Goal: Task Accomplishment & Management: Complete application form

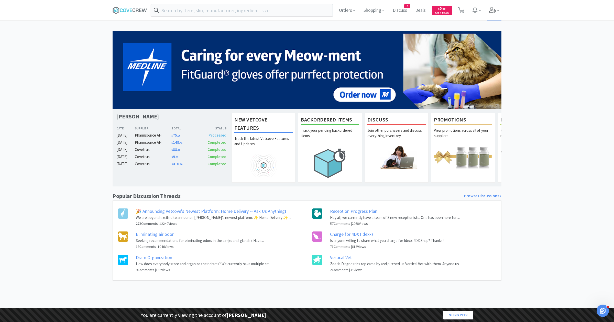
click at [499, 7] on span at bounding box center [494, 10] width 15 height 20
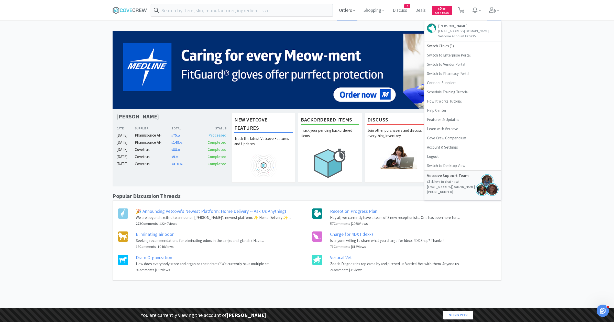
click at [345, 8] on span "Orders" at bounding box center [347, 10] width 20 height 20
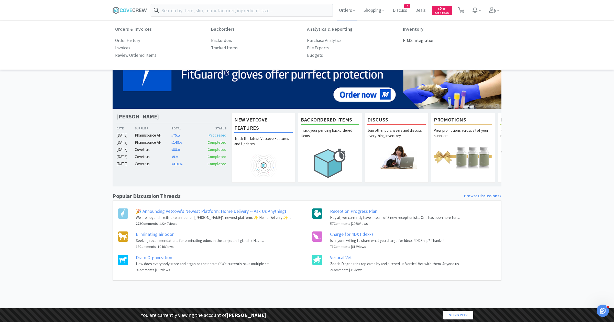
click at [414, 39] on p "PIMS Integration" at bounding box center [418, 40] width 31 height 7
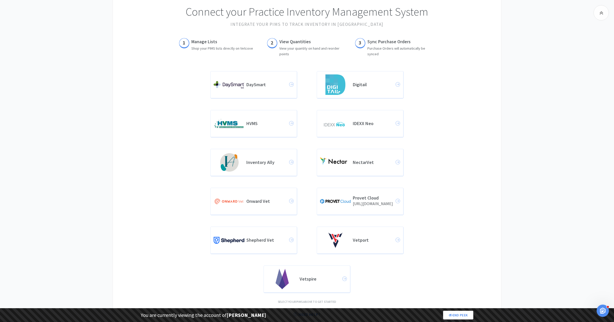
scroll to position [66, 0]
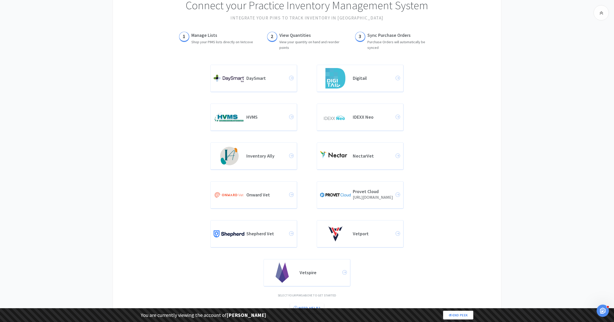
scroll to position [66, 0]
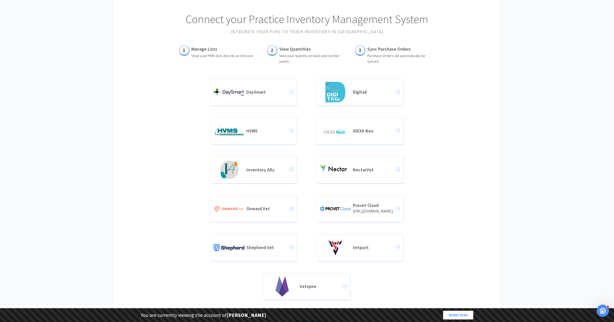
scroll to position [66, 0]
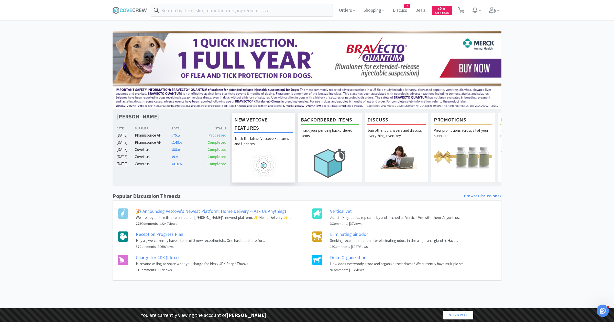
click at [267, 160] on img at bounding box center [263, 165] width 58 height 23
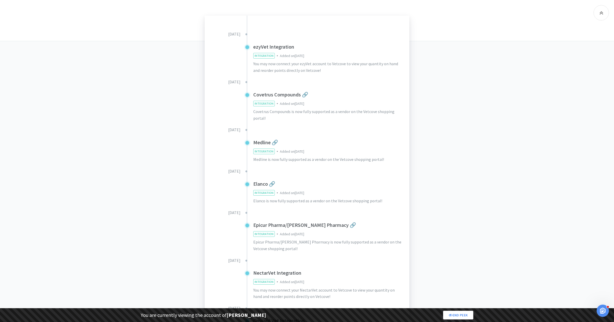
scroll to position [103, 0]
click at [272, 158] on p "Medline is now fully supported as a vendor on the Vetcove shopping portal!" at bounding box center [318, 157] width 131 height 7
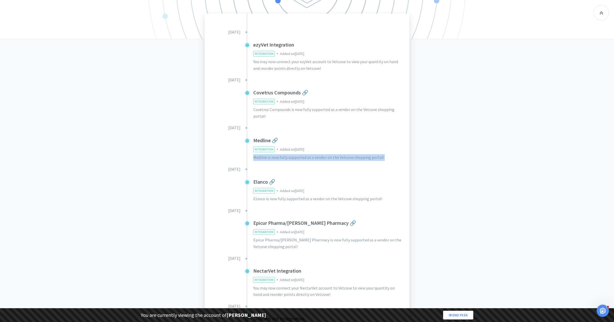
copy p "Medline is now fully supported as a vendor on the Vetcove shopping portal!"
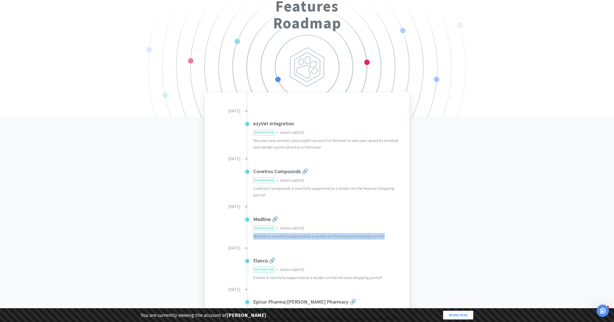
scroll to position [0, 0]
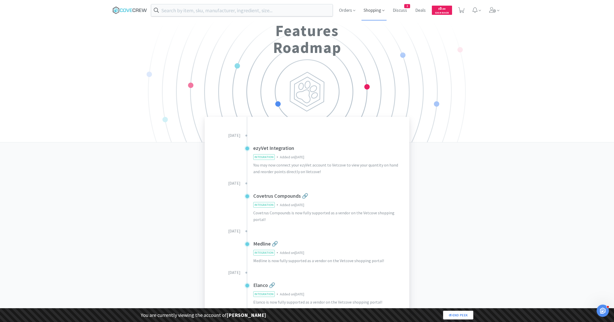
click at [369, 13] on span "Shopping" at bounding box center [373, 10] width 25 height 20
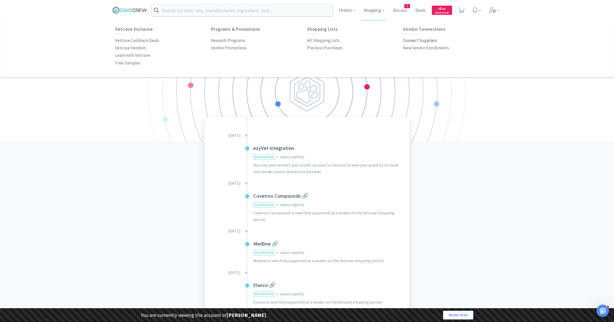
click at [420, 42] on p "Connect Suppliers" at bounding box center [420, 40] width 34 height 7
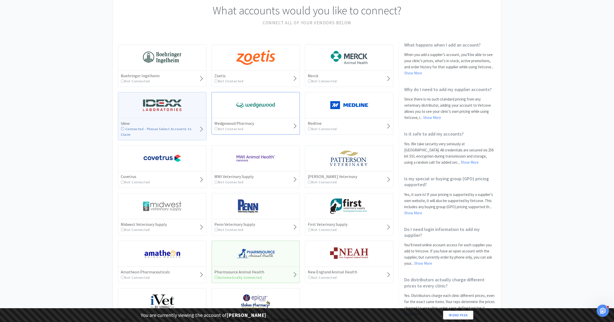
scroll to position [43, 0]
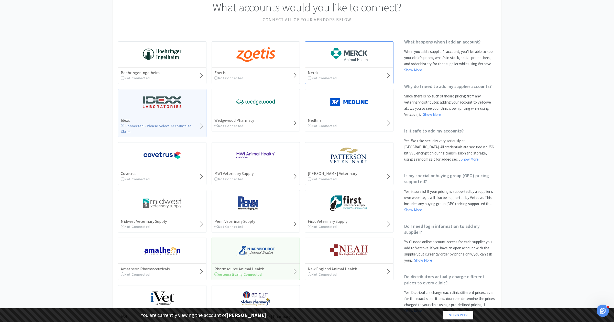
click at [345, 66] on div "Merck Not Connected" at bounding box center [349, 62] width 89 height 42
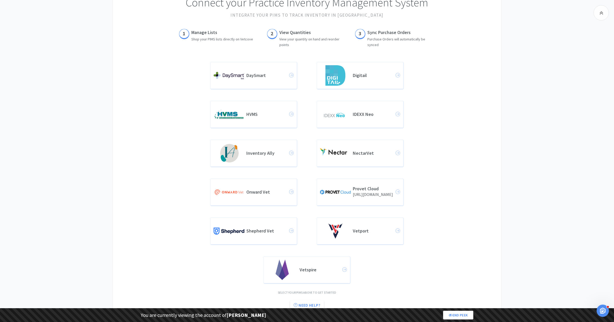
scroll to position [66, 0]
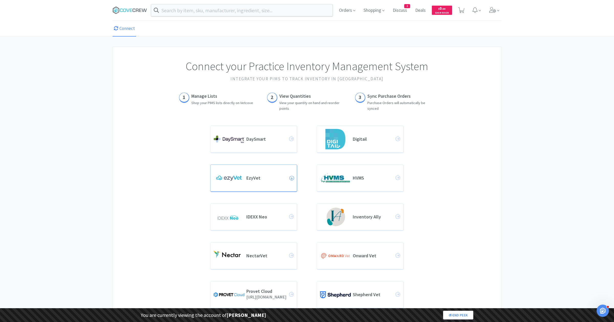
click at [244, 175] on img at bounding box center [229, 178] width 31 height 10
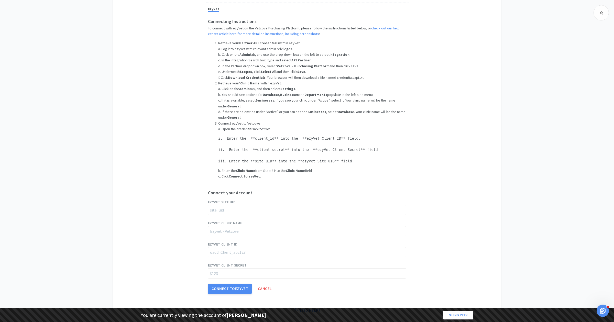
scroll to position [371, 0]
click at [255, 204] on input "string" at bounding box center [307, 209] width 198 height 10
paste input "site_2HthVKiOkjLv6s2qMOaHb"
type input "site_2HthVKiOkjLv6s2qMOaHb"
click at [246, 252] on input "string" at bounding box center [307, 251] width 198 height 10
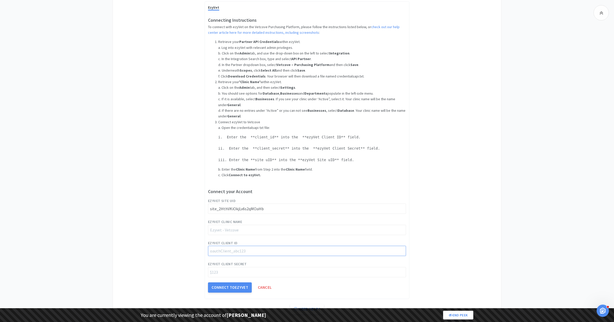
paste input "oauthClient_cm4MqFBgO076JRJQ1YDJM"
type input "oauthClient_cm4MqFBgO076JRJQ1YDJM"
click at [252, 268] on input "string" at bounding box center [307, 272] width 198 height 10
paste input "$2y$10$0cqzWHZKvjn/q6C7coxuHOek5.DWroa/F15iWRNZdcX8sfUiQdUnG"
type input "$2y$10$0cqzWHZKvjn/q6C7coxuHOek5.DWroa/F15iWRNZdcX8sfUiQdUnG"
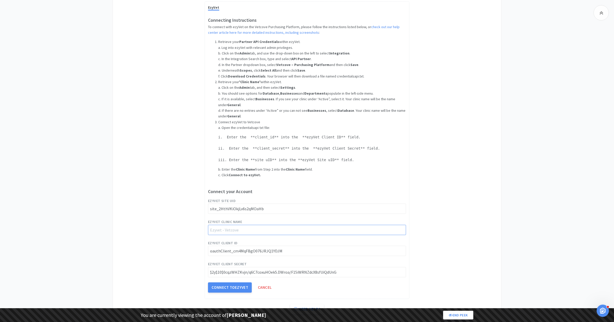
click at [231, 230] on input "string" at bounding box center [307, 230] width 198 height 10
paste input "CityVet - [US_STATE][GEOGRAPHIC_DATA]"
type input "CityVet - [US_STATE][GEOGRAPHIC_DATA]"
click at [218, 288] on button "Connect to EzyVet" at bounding box center [230, 287] width 44 height 10
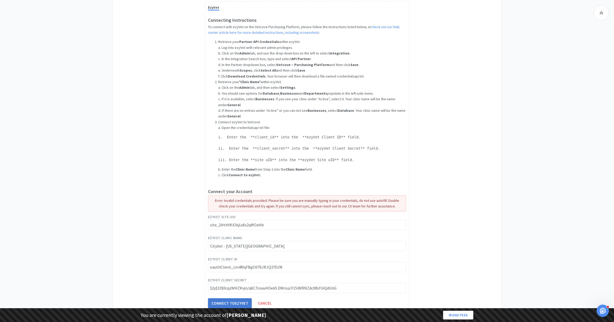
scroll to position [393, 0]
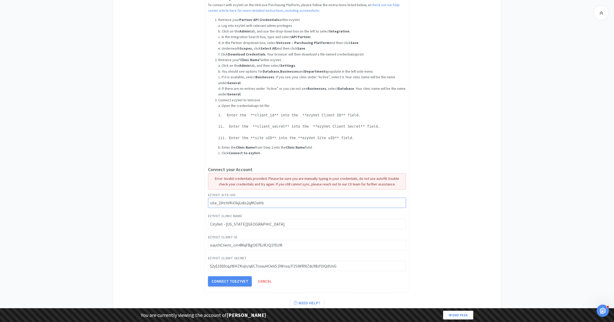
click at [272, 203] on input "string" at bounding box center [307, 203] width 198 height 10
click at [268, 223] on input "string" at bounding box center [307, 224] width 198 height 10
click at [290, 245] on input "string" at bounding box center [307, 245] width 198 height 10
click at [342, 265] on input "string" at bounding box center [307, 266] width 198 height 10
